Goal: Answer question/provide support: Share knowledge or assist other users

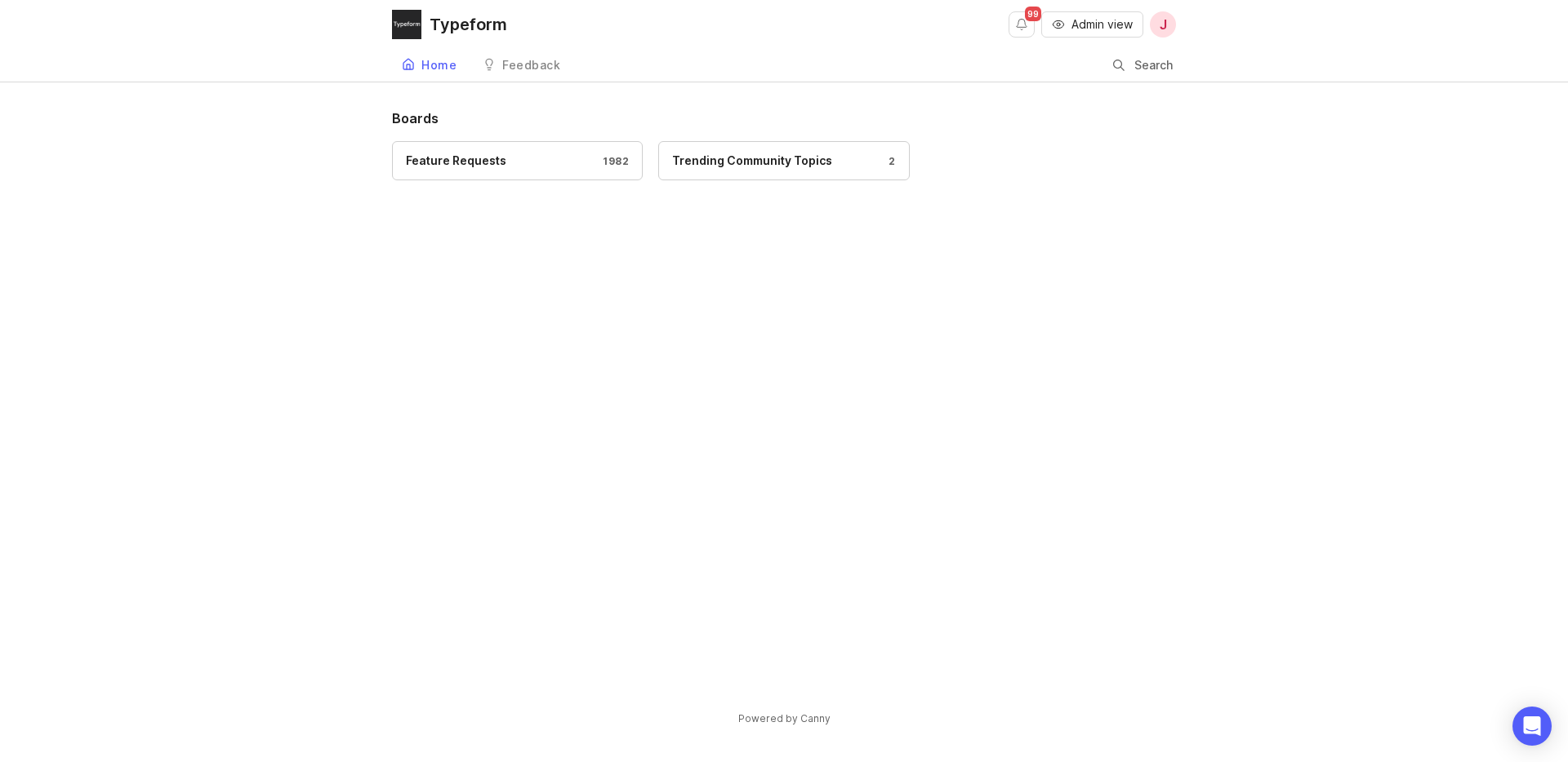
click at [1093, 35] on button "Admin view" at bounding box center [1092, 24] width 102 height 26
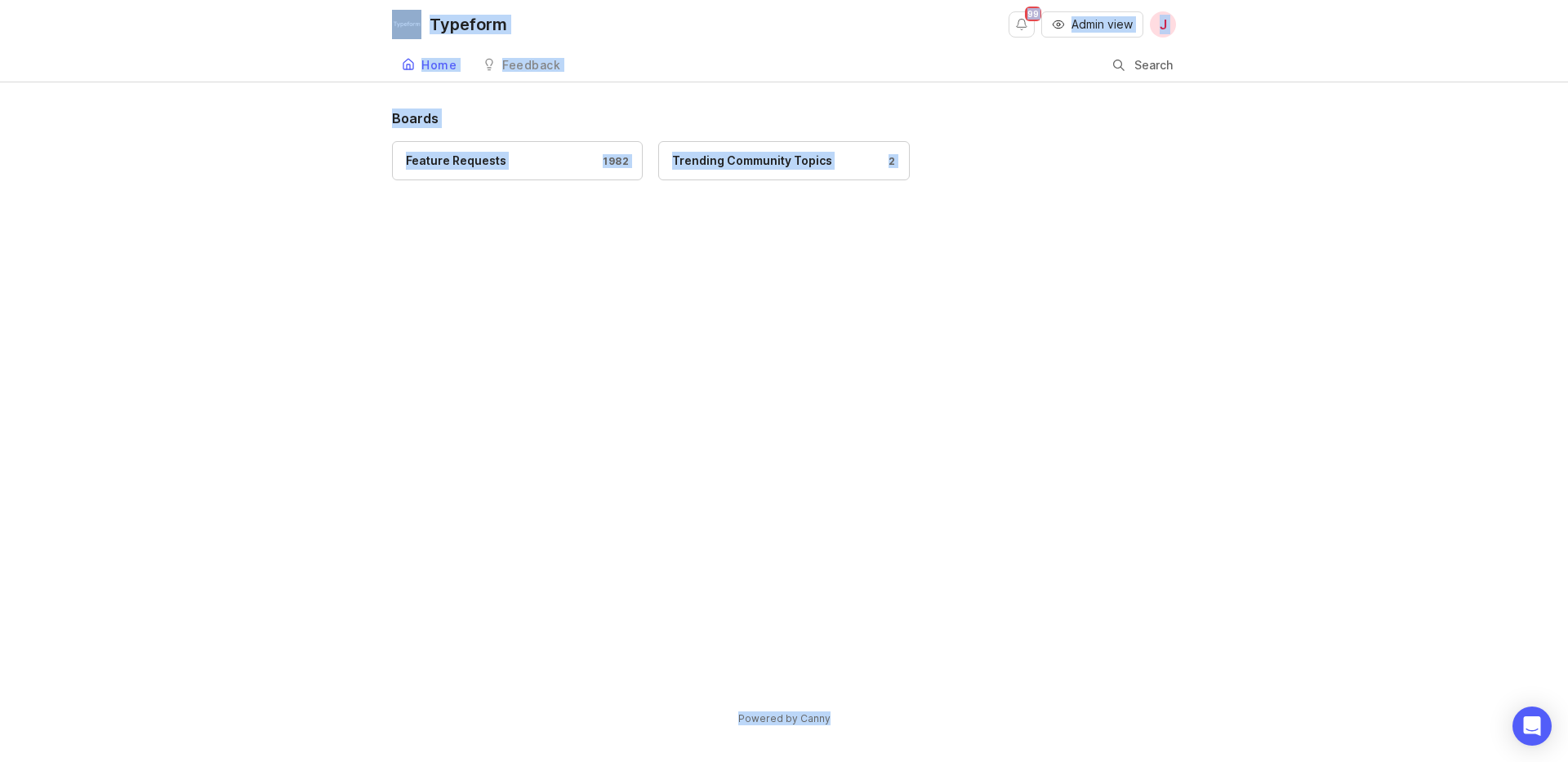
click at [557, 150] on link "Feature Requests 1982" at bounding box center [517, 161] width 251 height 39
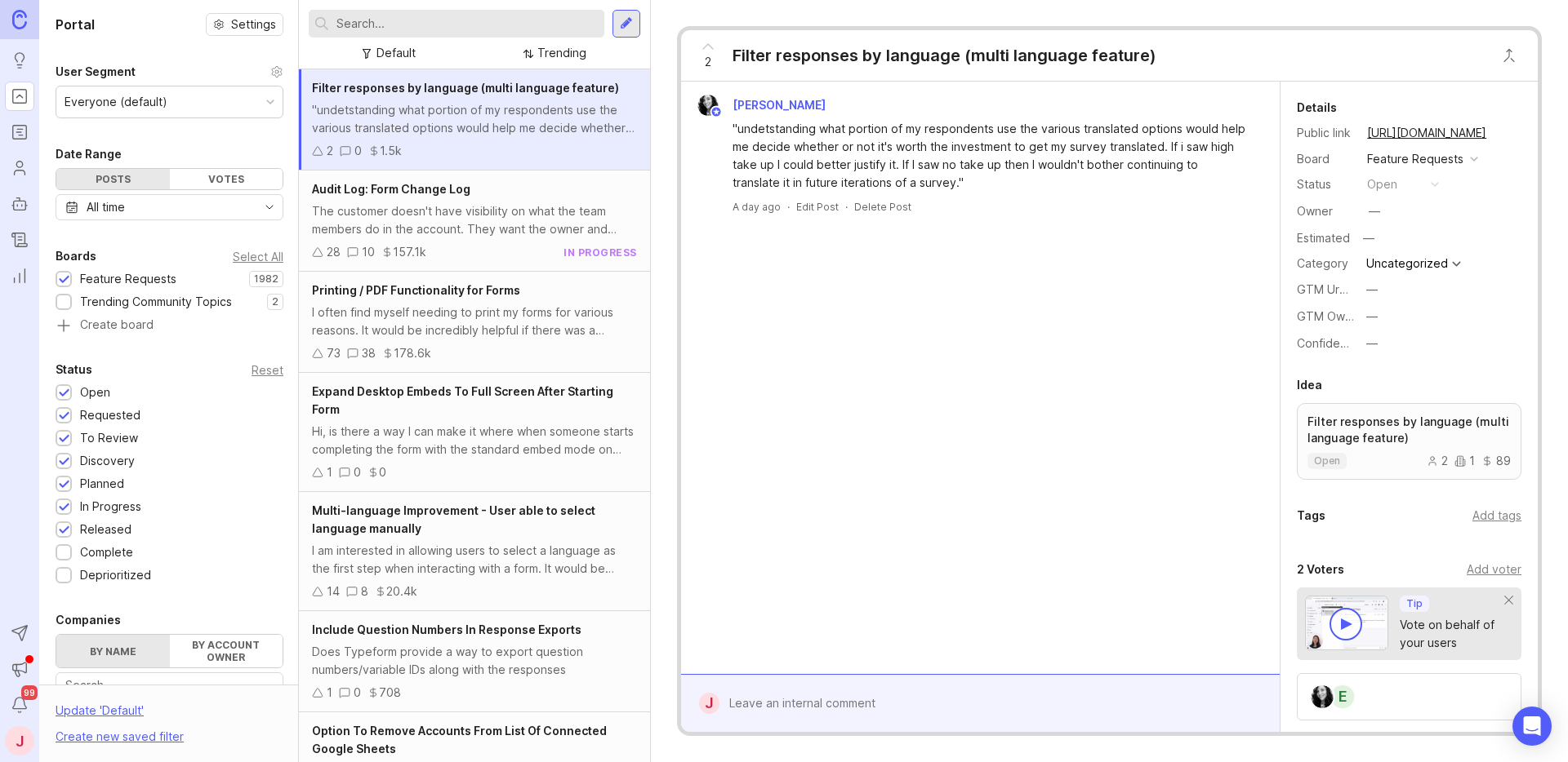
click at [408, 22] on input "text" at bounding box center [467, 23] width 261 height 18
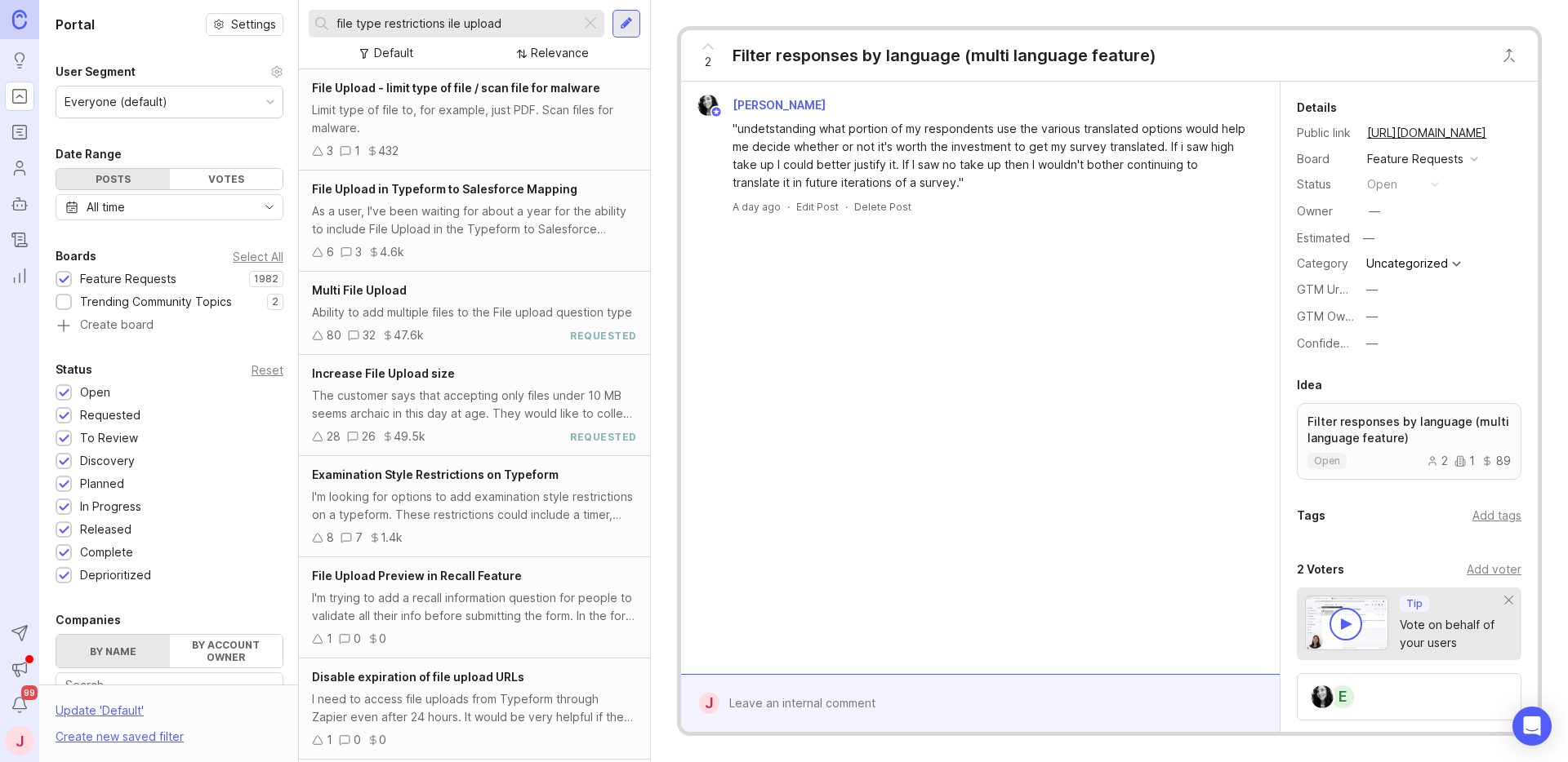
type input "file type restrictions ile upload"
click at [457, 108] on div "Limit type of file to, for example, just PDF. Scan files for malware." at bounding box center [475, 119] width 325 height 36
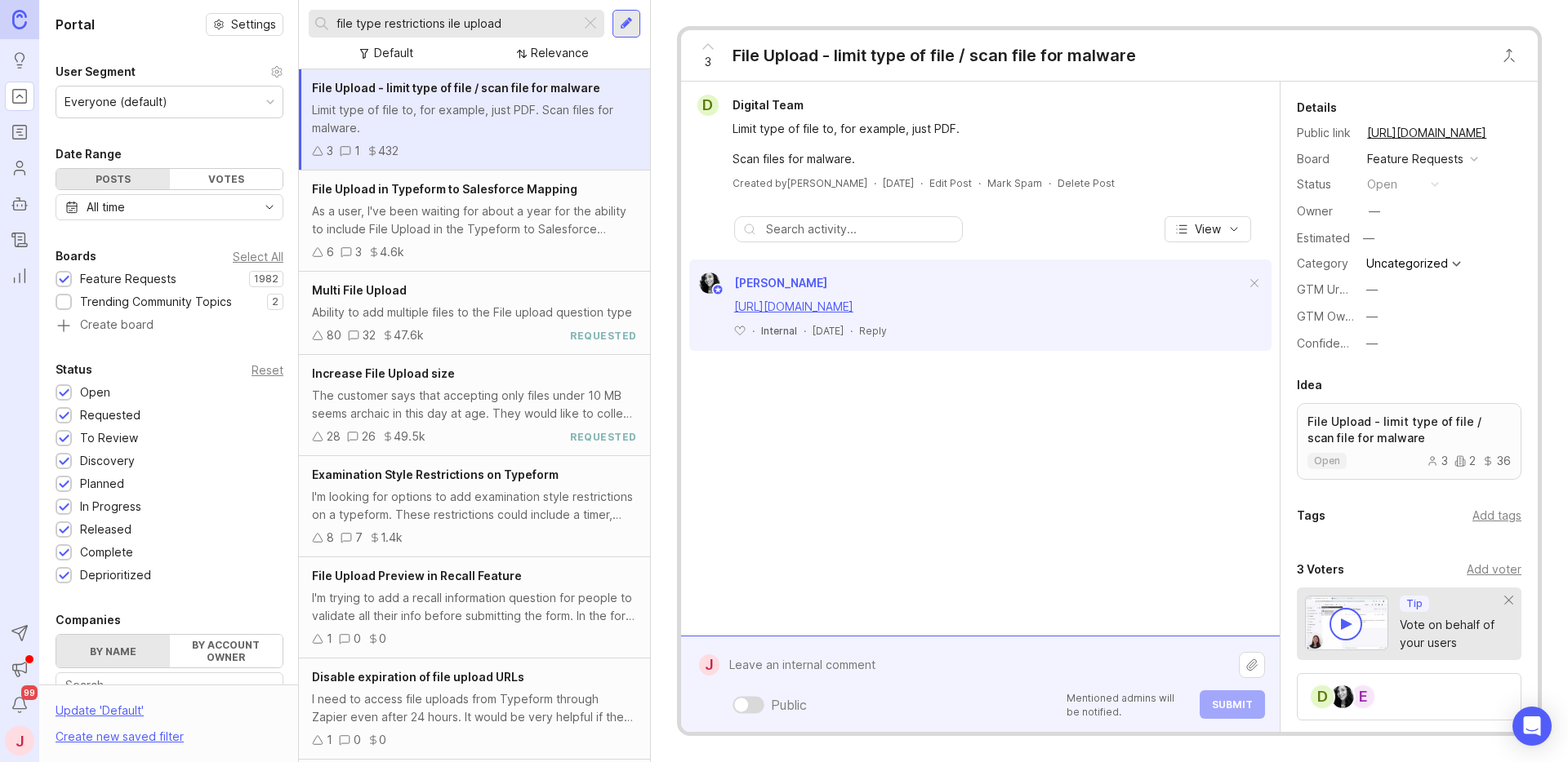
click at [837, 716] on div "Public Mentioned admins will be notified. Submit" at bounding box center [992, 685] width 545 height 70
paste textarea "[URL][DOMAIN_NAME]"
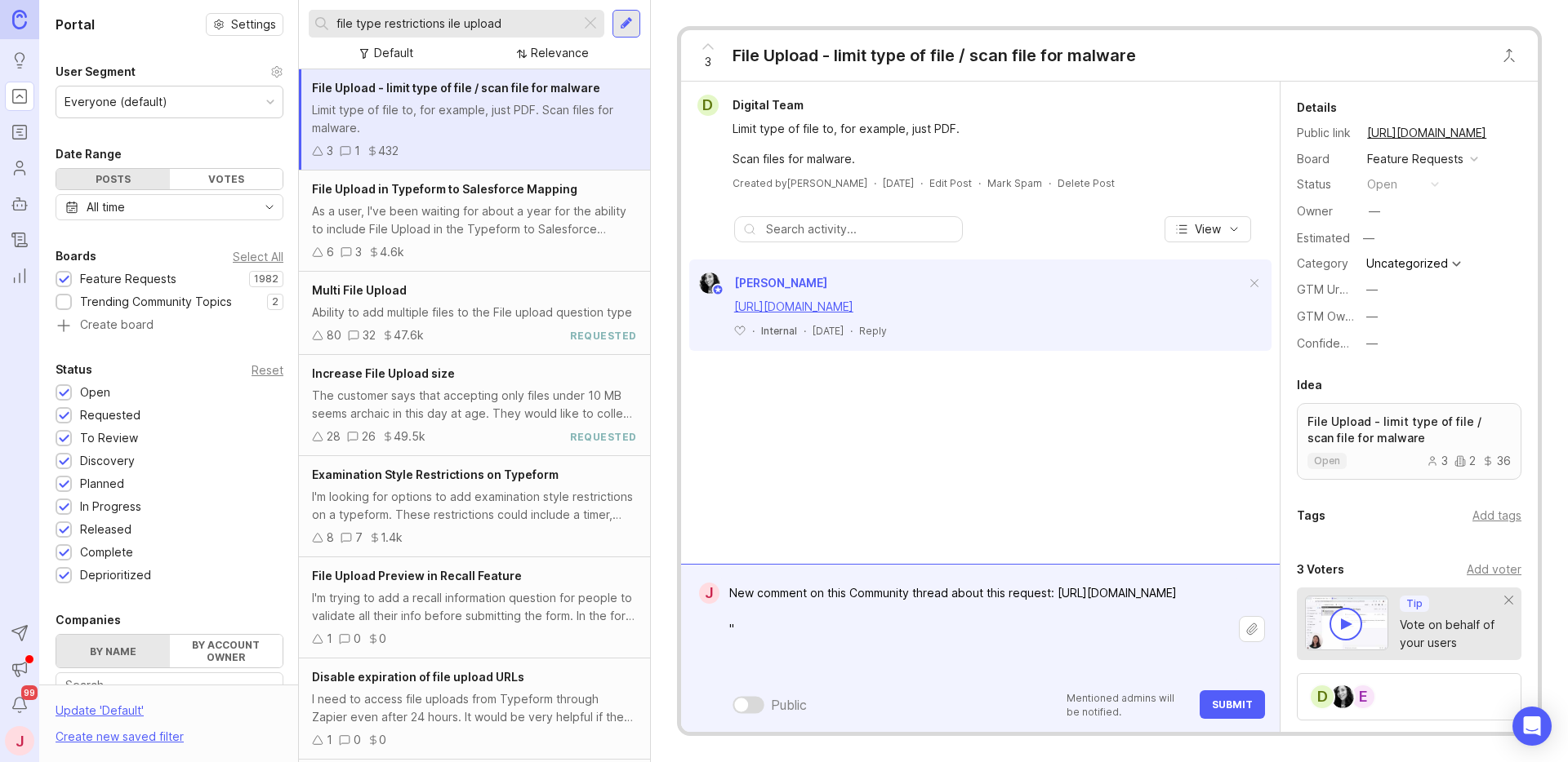
paste textarea "Just checking if there is a way to restrict the file upload type yet? Thanks."
type textarea "New comment on this Community thread about this request: [URL][DOMAIN_NAME] "Ju…"
click at [1241, 703] on span "Submit" at bounding box center [1231, 705] width 40 height 12
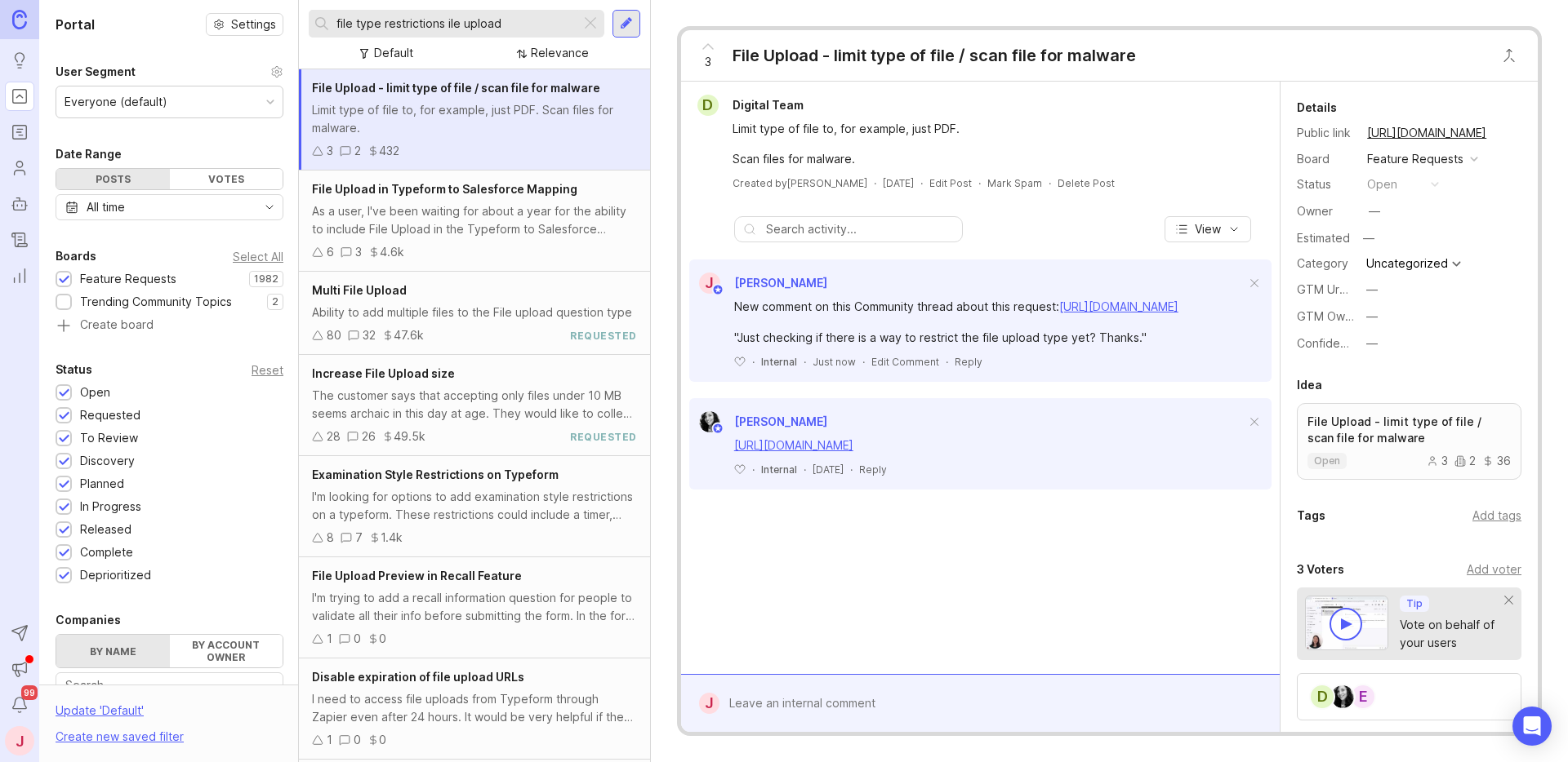
click at [1480, 567] on div "Add voter" at bounding box center [1494, 569] width 55 height 18
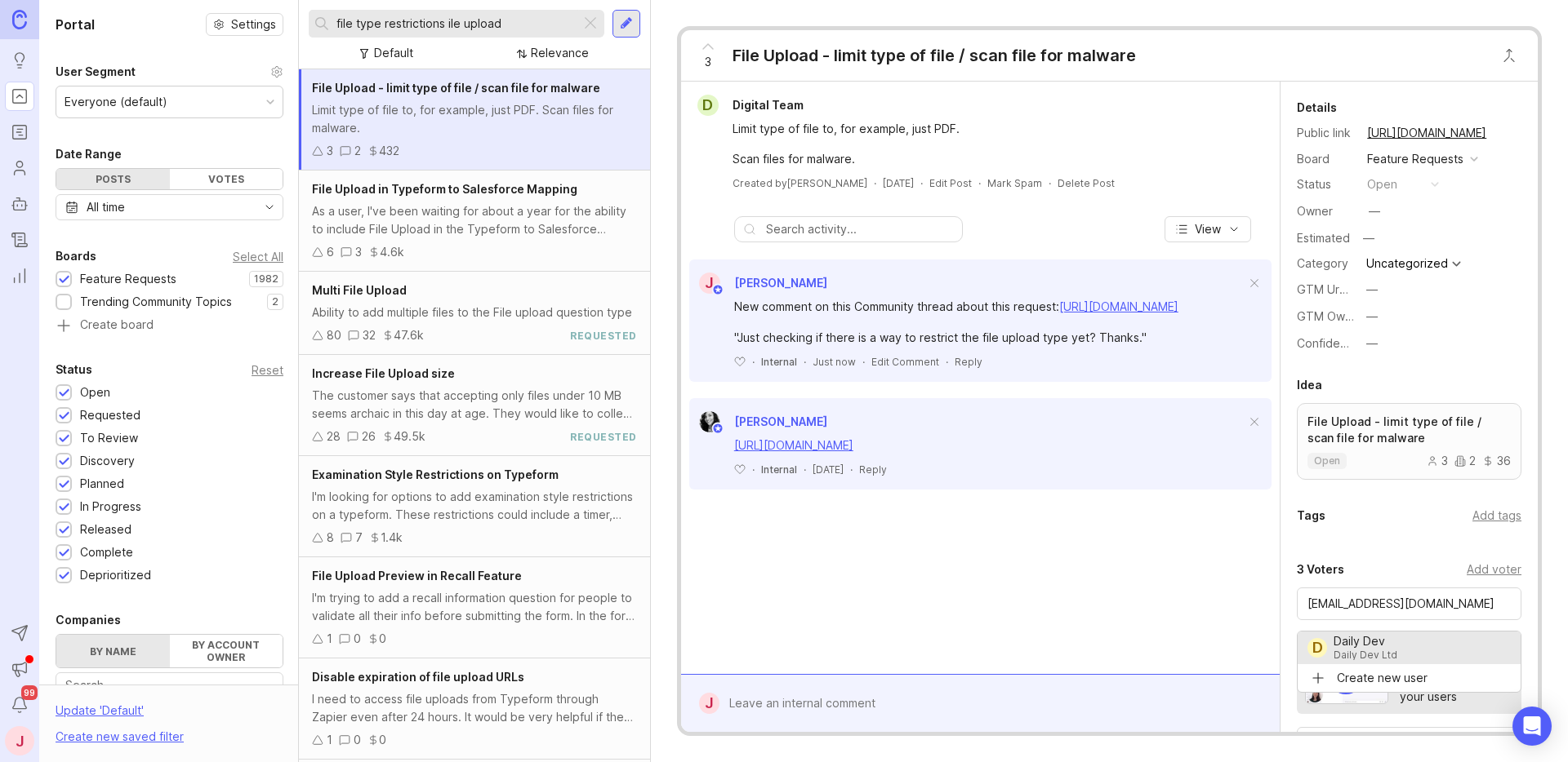
type input "Daily Dev"
click at [1416, 436] on p "File Upload - limit type of file / scan file for malware" at bounding box center [1409, 429] width 203 height 33
